Goal: Task Accomplishment & Management: Complete application form

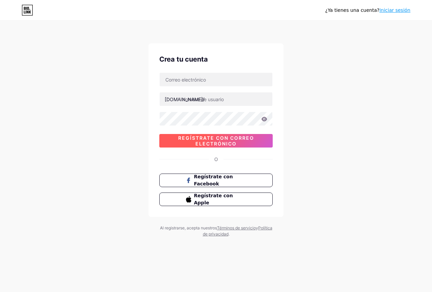
click at [226, 140] on font "Regístrate con correo electrónico" at bounding box center [216, 140] width 76 height 11
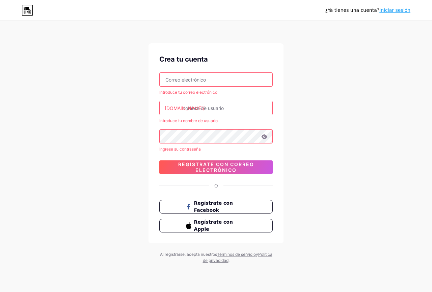
click at [194, 78] on input "text" at bounding box center [216, 80] width 113 height 14
type input "[EMAIL_ADDRESS][DOMAIN_NAME]"
click at [204, 110] on input "text" at bounding box center [216, 108] width 113 height 14
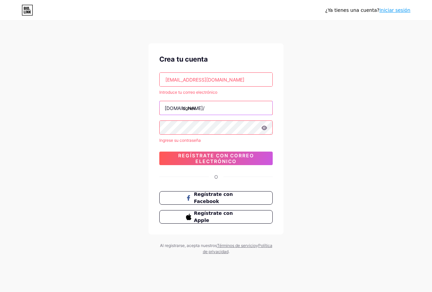
type input "conex"
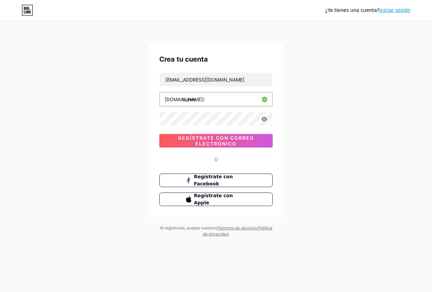
click at [202, 103] on input "conex" at bounding box center [216, 99] width 113 height 14
type input "conexia"
click at [266, 119] on icon at bounding box center [265, 119] width 6 height 4
click at [266, 119] on icon at bounding box center [265, 119] width 6 height 5
click at [216, 136] on font "Regístrate con correo electrónico" at bounding box center [216, 140] width 76 height 11
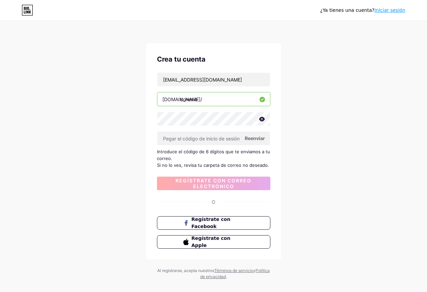
click at [256, 136] on font "Reenviar" at bounding box center [255, 138] width 20 height 6
click at [216, 140] on input "text" at bounding box center [213, 138] width 113 height 14
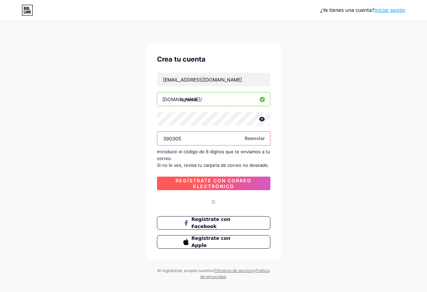
type input "390305"
click at [208, 183] on font "Regístrate con correo electrónico" at bounding box center [214, 182] width 76 height 11
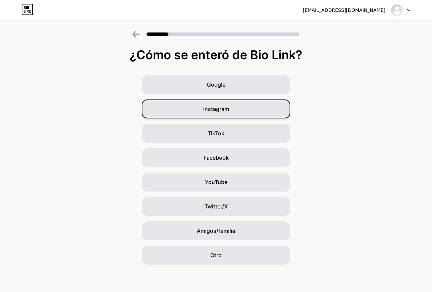
click at [214, 108] on font "Instagram" at bounding box center [216, 108] width 26 height 7
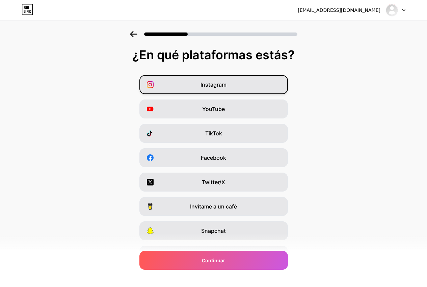
click at [217, 85] on font "Instagram" at bounding box center [214, 84] width 26 height 7
click at [207, 107] on font "YouTube" at bounding box center [213, 108] width 23 height 7
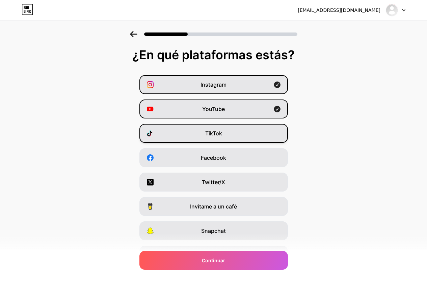
click at [208, 135] on font "TikTok" at bounding box center [213, 133] width 17 height 7
click at [240, 104] on div "YouTube" at bounding box center [214, 108] width 149 height 19
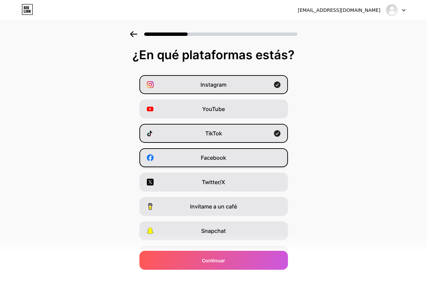
click at [225, 159] on font "Facebook" at bounding box center [213, 157] width 25 height 7
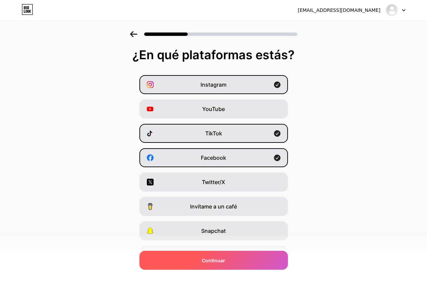
click at [222, 262] on font "Continuar" at bounding box center [213, 260] width 23 height 6
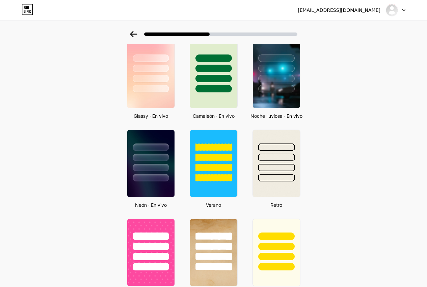
scroll to position [131, 0]
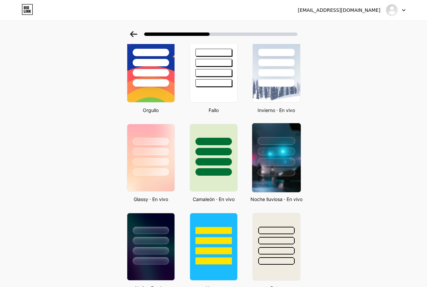
click at [263, 157] on div at bounding box center [276, 149] width 49 height 53
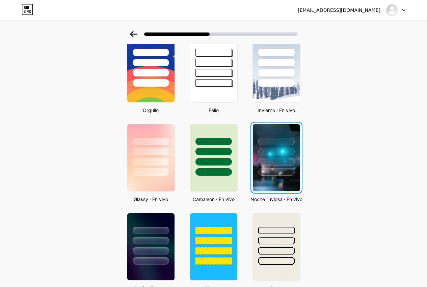
scroll to position [0, 0]
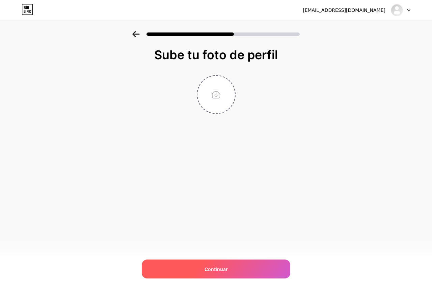
click at [217, 270] on font "Continuar" at bounding box center [216, 269] width 23 height 6
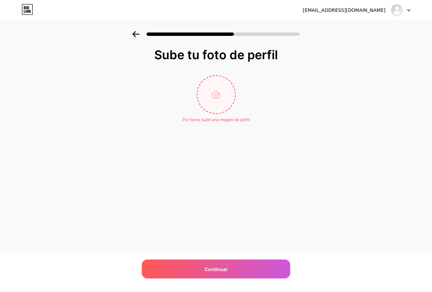
click at [218, 93] on input "file" at bounding box center [217, 95] width 38 height 38
type input "C:\fakepath\LOGO CERAC APP.png"
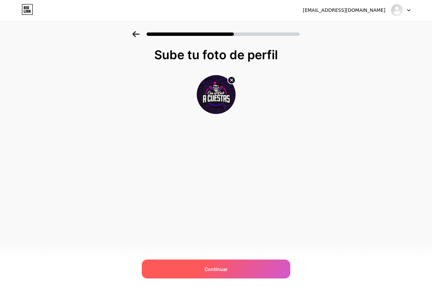
click at [230, 268] on div "Continuar" at bounding box center [216, 268] width 149 height 19
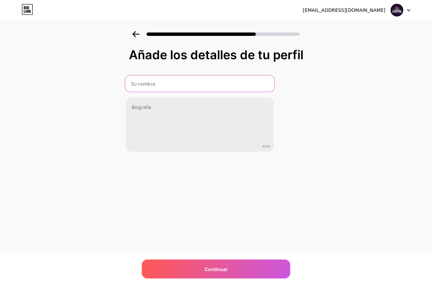
click at [142, 84] on input "text" at bounding box center [199, 83] width 149 height 16
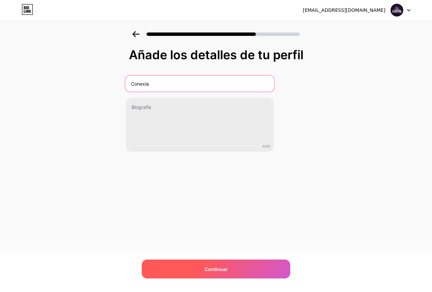
type input "Conexia"
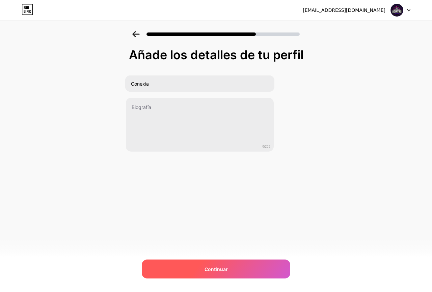
click at [228, 270] on div "Continuar" at bounding box center [216, 268] width 149 height 19
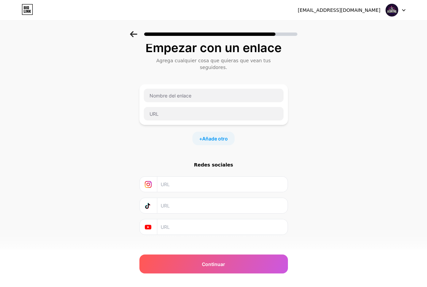
scroll to position [9, 0]
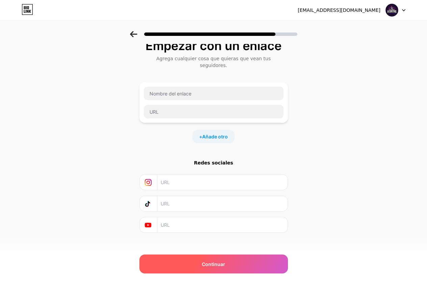
click at [218, 258] on div "Continuar" at bounding box center [214, 263] width 149 height 19
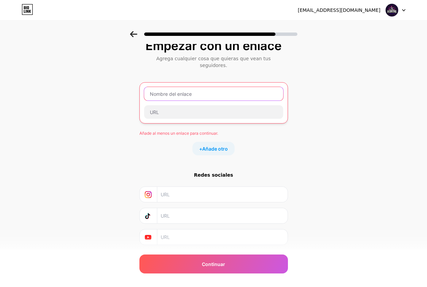
click at [190, 87] on input "text" at bounding box center [213, 94] width 139 height 14
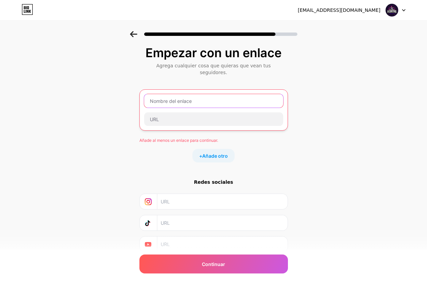
scroll to position [0, 0]
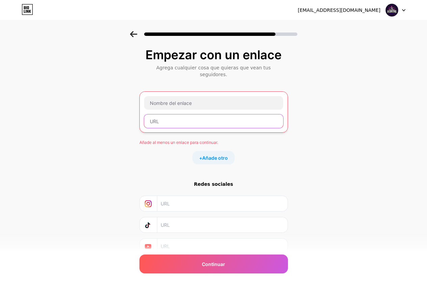
click at [163, 116] on input "text" at bounding box center [213, 121] width 139 height 14
paste input "[URL][DOMAIN_NAME]"
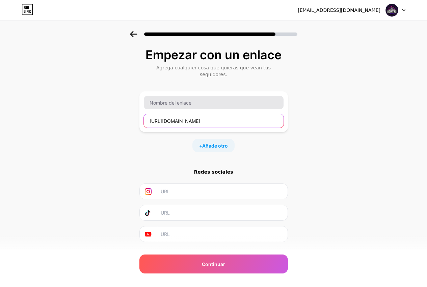
type input "[URL][DOMAIN_NAME]"
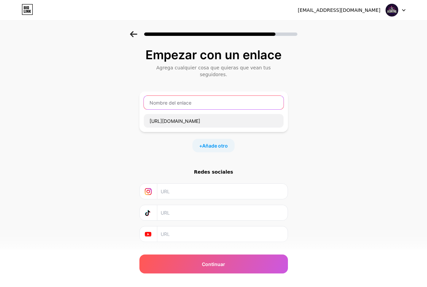
scroll to position [0, 0]
click at [180, 96] on input "text" at bounding box center [214, 103] width 140 height 14
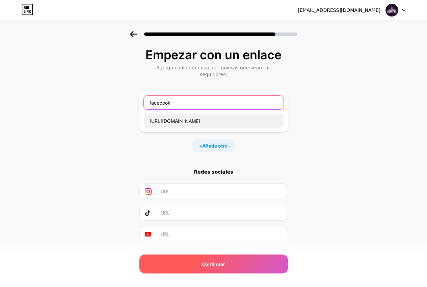
type input "facebook"
click at [221, 267] on span "Continuar" at bounding box center [213, 263] width 23 height 7
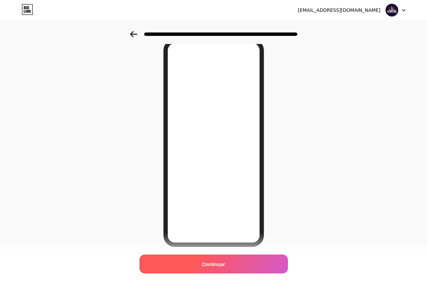
scroll to position [53, 0]
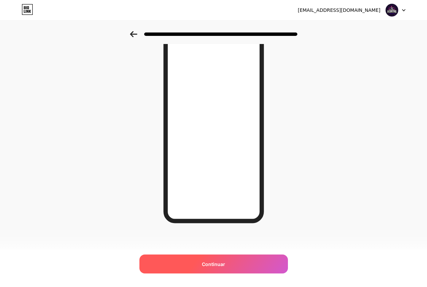
click at [216, 259] on div "Continuar" at bounding box center [214, 263] width 149 height 19
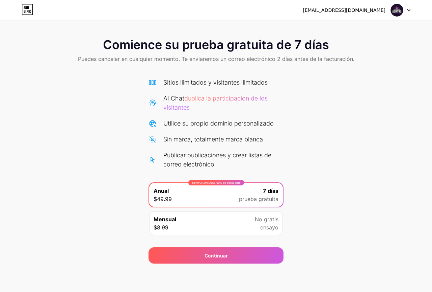
click at [266, 200] on font "prueba gratuita" at bounding box center [259, 198] width 40 height 7
click at [251, 216] on div "Mensual $8.99 No gratis ensayo" at bounding box center [216, 223] width 134 height 24
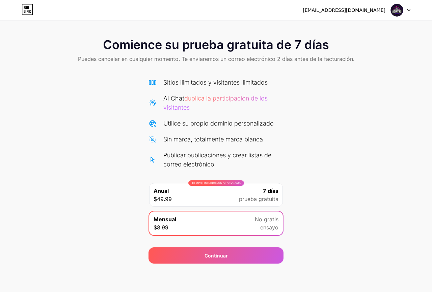
click at [250, 197] on font "prueba gratuita" at bounding box center [259, 198] width 40 height 7
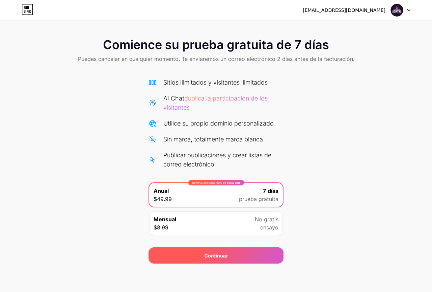
click at [217, 256] on font "Continuar" at bounding box center [216, 255] width 23 height 6
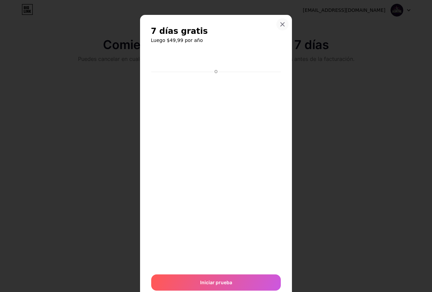
click at [282, 26] on icon at bounding box center [282, 24] width 5 height 5
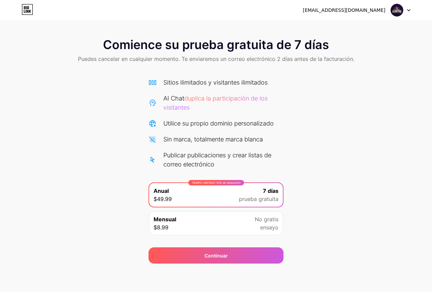
click at [399, 13] on img at bounding box center [397, 10] width 13 height 13
click at [350, 24] on li "Cerrar sesión" at bounding box center [369, 28] width 84 height 18
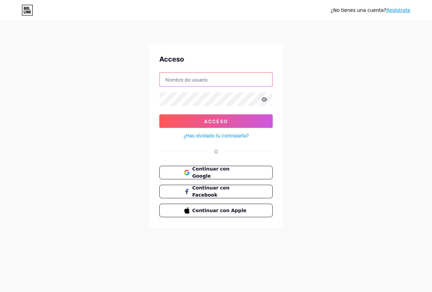
type input "[EMAIL_ADDRESS][DOMAIN_NAME]"
